Goal: Task Accomplishment & Management: Use online tool/utility

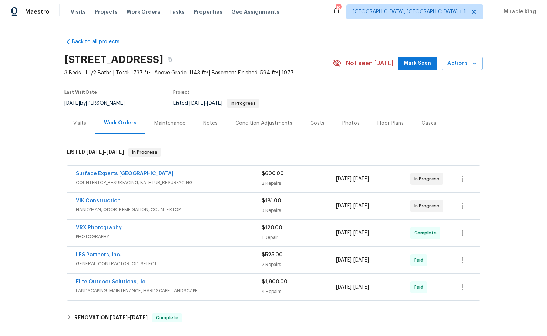
click at [81, 116] on div "Visits" at bounding box center [79, 123] width 31 height 22
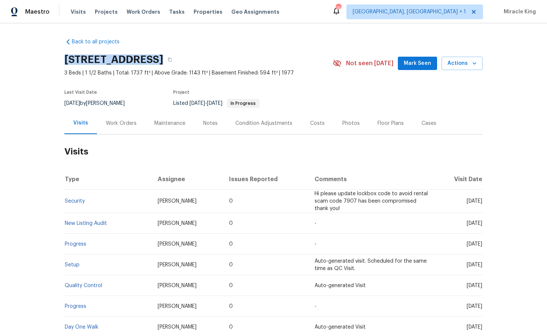
drag, startPoint x: 159, startPoint y: 61, endPoint x: 59, endPoint y: 54, distance: 99.8
click at [59, 54] on div "Back to all projects [STREET_ADDRESS] 3 Beds | 1 1/2 Baths | Total: 1737 ft² | …" at bounding box center [273, 179] width 547 height 312
copy h2 "[STREET_ADDRESS]"
click at [468, 64] on span "Actions" at bounding box center [462, 63] width 29 height 9
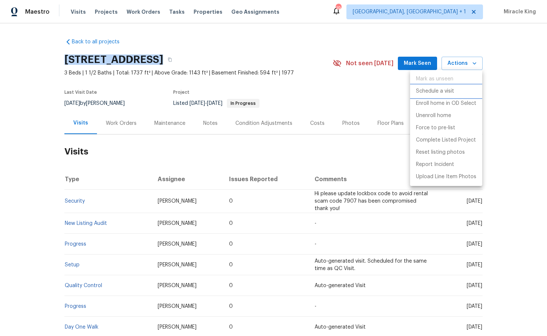
click at [427, 95] on p "Schedule a visit" at bounding box center [435, 91] width 38 height 8
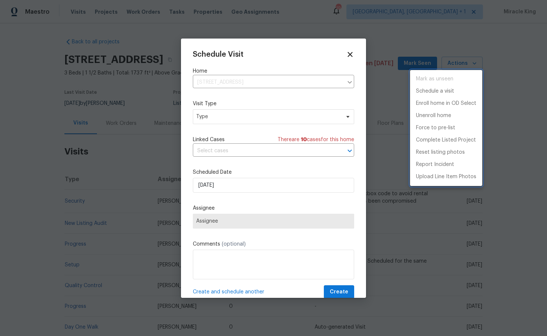
click at [350, 56] on div at bounding box center [273, 168] width 547 height 336
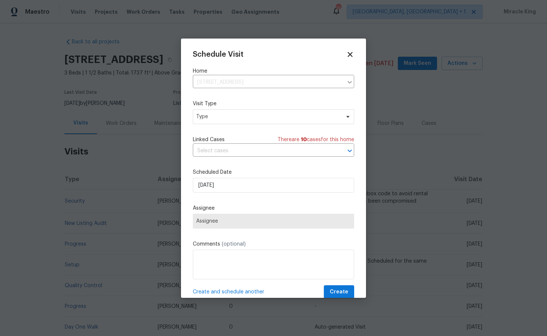
click at [350, 56] on icon at bounding box center [350, 54] width 8 height 8
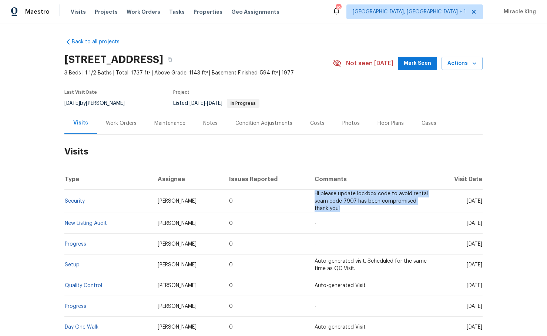
drag, startPoint x: 323, startPoint y: 207, endPoint x: 293, endPoint y: 190, distance: 35.2
click at [309, 190] on td "Hi please update lockbox code to avoid rental scam code 7907 has been compromis…" at bounding box center [372, 201] width 126 height 23
copy span "Hi please update lockbox code to avoid rental scam code 7907 has been compromis…"
click at [458, 63] on span "Actions" at bounding box center [462, 63] width 29 height 9
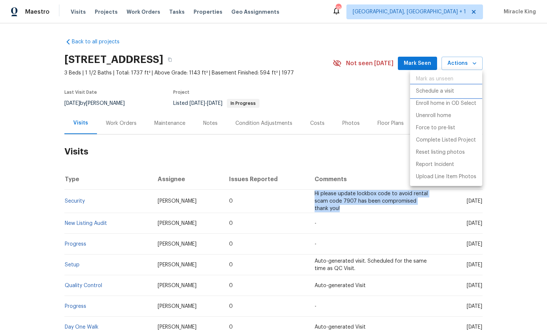
click at [435, 95] on p "Schedule a visit" at bounding box center [435, 91] width 38 height 8
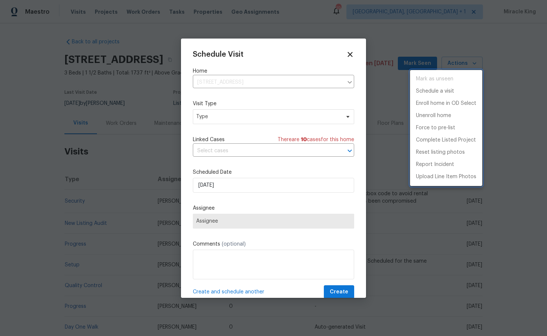
click at [255, 262] on div at bounding box center [273, 168] width 547 height 336
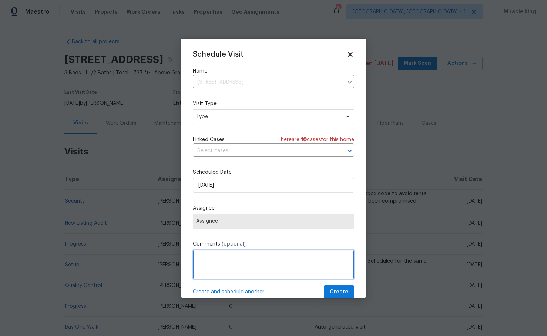
click at [255, 262] on textarea at bounding box center [273, 265] width 161 height 30
paste textarea "Hi please update lockbox code to avoid rental scam code 7907 has been compromis…"
click at [348, 258] on textarea "Hi please update lockbox code to avoid rental scam code 7907 has been compromis…" at bounding box center [273, 265] width 161 height 30
click at [343, 257] on textarea "Hi please update lockbox code to avoid rental scam code 7907 has been compromis…" at bounding box center [273, 265] width 161 height 30
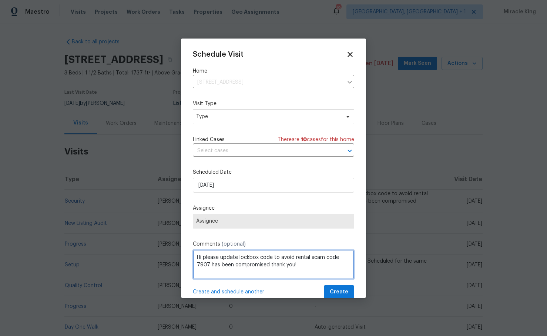
click at [343, 257] on textarea "Hi please update lockbox code to avoid rental scam code 7907 has been compromis…" at bounding box center [273, 265] width 161 height 30
type textarea "Hi please update lockbox code to avoid rental scam code 2012 has been compromis…"
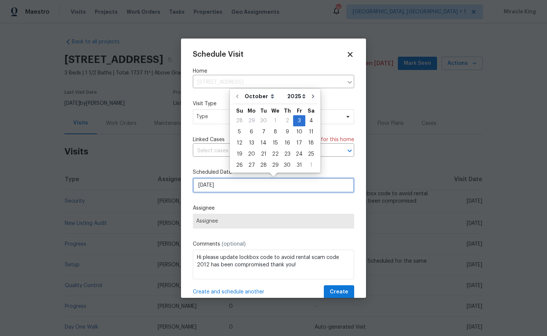
click at [273, 180] on input "[DATE]" at bounding box center [273, 185] width 161 height 15
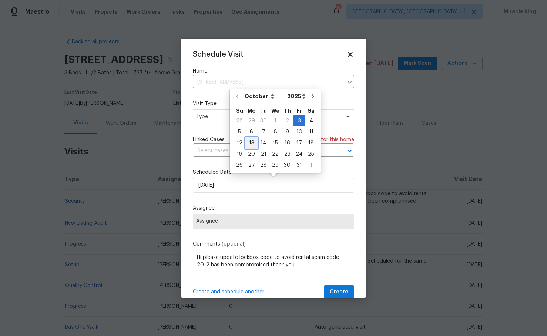
click at [246, 137] on div "13" at bounding box center [251, 142] width 12 height 11
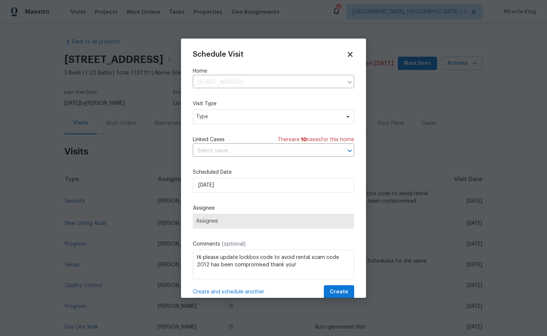
click at [246, 137] on div "Linked Cases There are 10 case s for this home" at bounding box center [273, 139] width 161 height 7
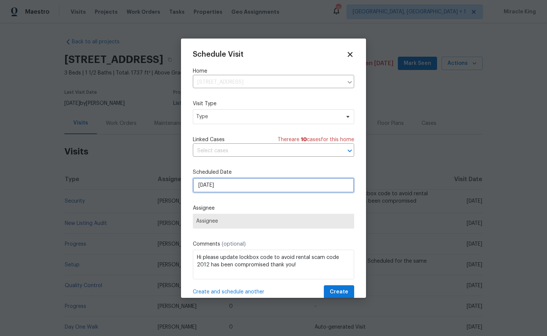
click at [237, 184] on input "[DATE]" at bounding box center [273, 185] width 161 height 15
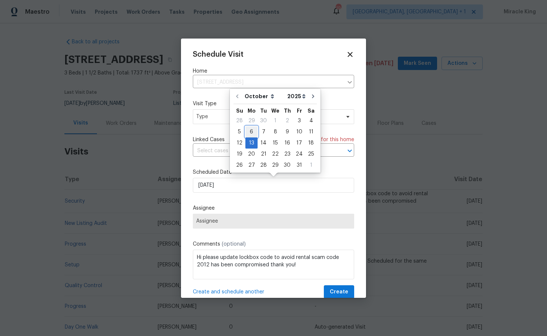
click at [251, 136] on div "6" at bounding box center [251, 132] width 12 height 10
type input "[DATE]"
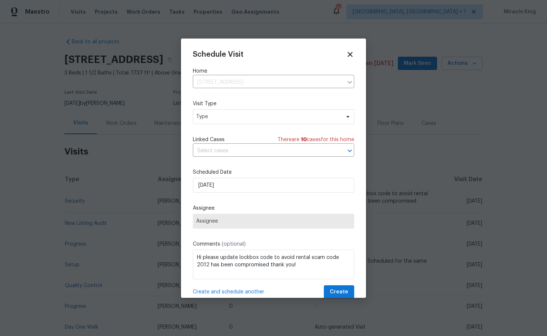
click at [277, 225] on span "Assignee" at bounding box center [273, 221] width 161 height 15
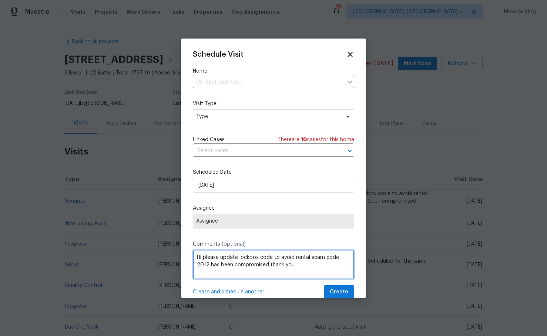
click at [258, 259] on textarea "Hi please update lockbox code to avoid rental scam code 2012 has been compromis…" at bounding box center [273, 265] width 161 height 30
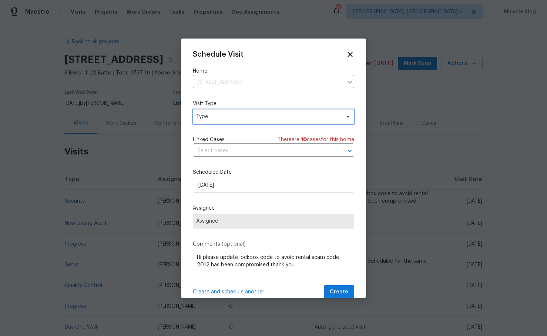
click at [237, 117] on span "Type" at bounding box center [268, 116] width 144 height 7
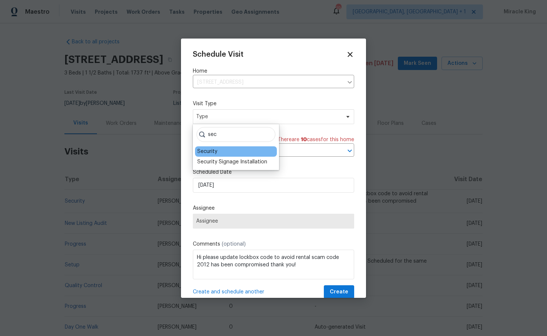
type input "sec"
click at [218, 150] on div "Security" at bounding box center [236, 151] width 82 height 10
click at [212, 150] on div "Security" at bounding box center [207, 151] width 20 height 7
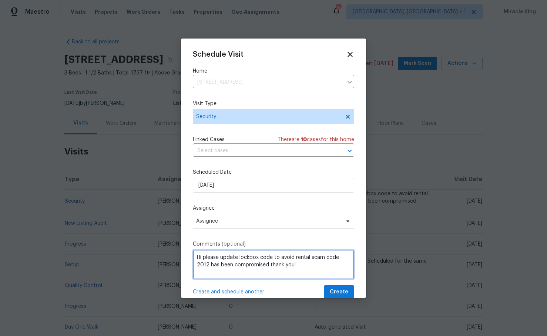
click at [244, 265] on textarea "Hi please update lockbox code to avoid rental scam code 2012 has been compromis…" at bounding box center [273, 265] width 161 height 30
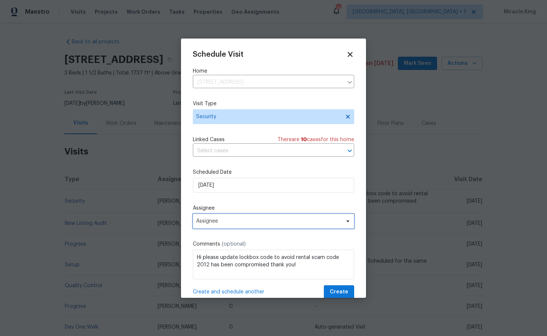
click at [253, 224] on span "Assignee" at bounding box center [268, 221] width 145 height 6
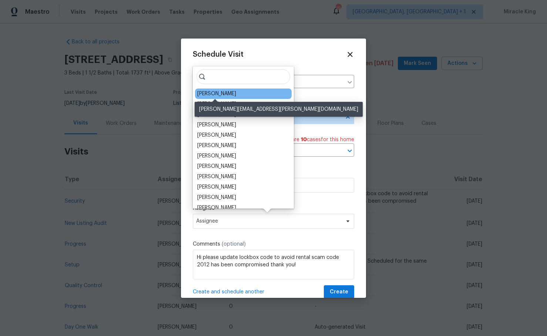
click at [227, 97] on div "[PERSON_NAME]" at bounding box center [216, 93] width 39 height 7
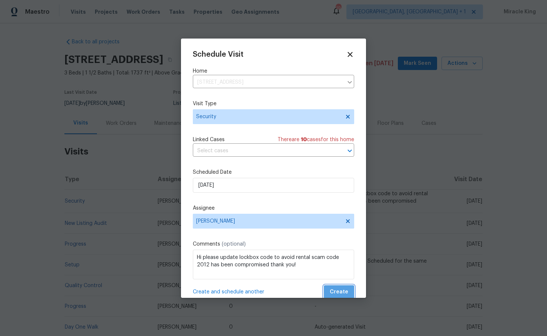
click at [343, 294] on span "Create" at bounding box center [339, 291] width 19 height 9
